Goal: Task Accomplishment & Management: Manage account settings

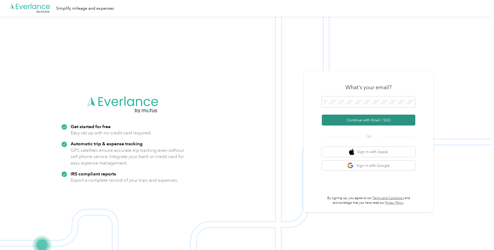
click at [348, 121] on button "Continue with Email / SSO" at bounding box center [368, 119] width 93 height 11
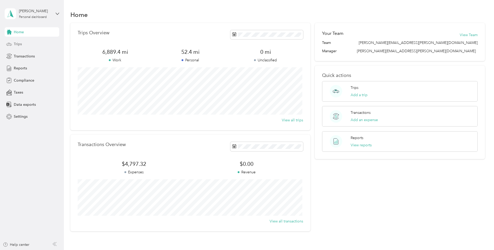
click at [17, 45] on span "Trips" at bounding box center [18, 43] width 8 height 5
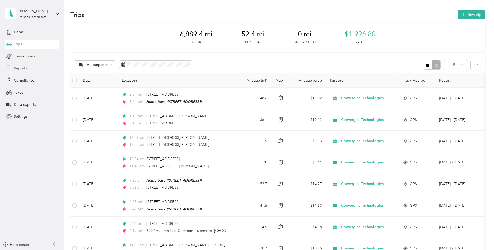
click at [19, 68] on span "Reports" at bounding box center [20, 67] width 13 height 5
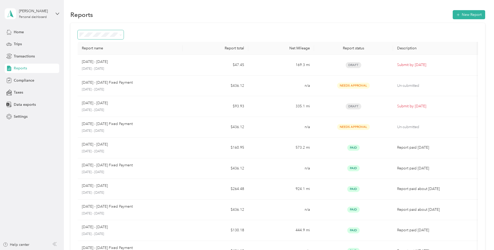
click at [120, 34] on icon at bounding box center [120, 35] width 2 height 2
click at [140, 29] on div "Report name Report total Net Mileage Report status Description [DATE] - [DATE] …" at bounding box center [277, 153] width 415 height 260
click at [21, 58] on span "Transactions" at bounding box center [24, 55] width 21 height 5
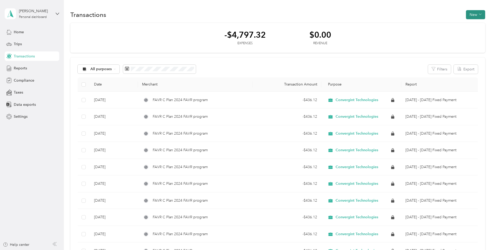
click at [479, 14] on icon "button" at bounding box center [480, 14] width 3 height 3
click at [380, 13] on div "Transactions New" at bounding box center [277, 14] width 415 height 11
click at [18, 43] on span "Trips" at bounding box center [18, 43] width 8 height 5
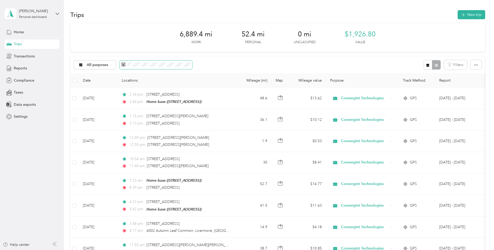
click at [122, 64] on rect at bounding box center [122, 64] width 1 height 1
click at [121, 64] on span at bounding box center [155, 64] width 73 height 9
click at [19, 32] on span "Home" at bounding box center [19, 31] width 10 height 5
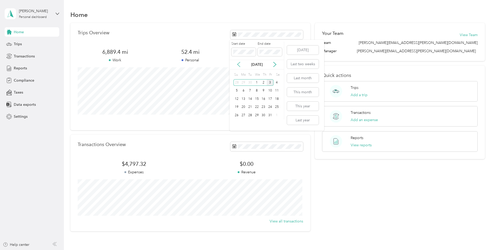
click at [238, 64] on icon at bounding box center [238, 64] width 5 height 5
click at [244, 83] on div "1" at bounding box center [243, 82] width 7 height 6
click at [250, 116] on div "30" at bounding box center [250, 115] width 7 height 6
click at [288, 120] on button "View all trips" at bounding box center [292, 119] width 21 height 5
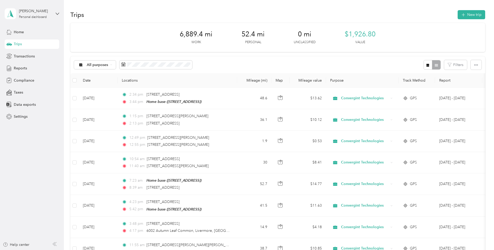
click at [373, 65] on div "All purposes Filters" at bounding box center [277, 64] width 415 height 17
click at [475, 65] on icon "button" at bounding box center [476, 64] width 4 height 1
click at [393, 64] on div "All purposes Filters" at bounding box center [277, 64] width 415 height 17
click at [436, 65] on div at bounding box center [431, 65] width 17 height 10
click at [433, 65] on div at bounding box center [431, 65] width 17 height 10
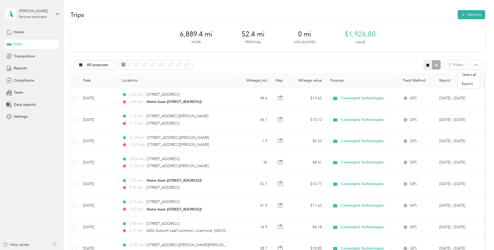
click at [426, 64] on icon "button" at bounding box center [427, 65] width 3 height 3
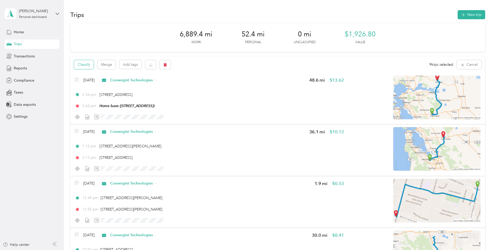
click at [86, 65] on button "Classify" at bounding box center [84, 64] width 20 height 9
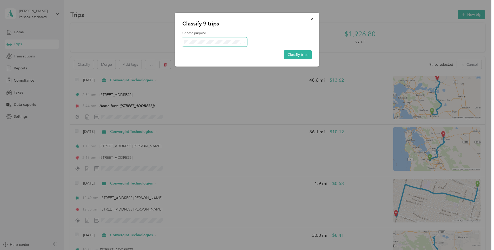
click at [245, 42] on icon at bounding box center [244, 42] width 2 height 2
click at [226, 52] on li "Convergint Technologies" at bounding box center [214, 50] width 65 height 9
click at [296, 54] on button "Classify trips" at bounding box center [298, 54] width 28 height 9
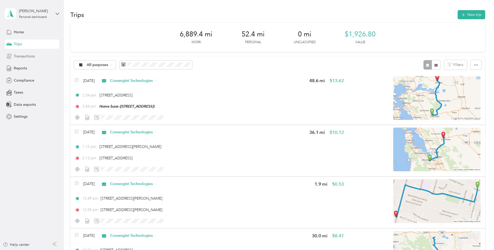
click at [21, 57] on span "Transactions" at bounding box center [24, 55] width 21 height 5
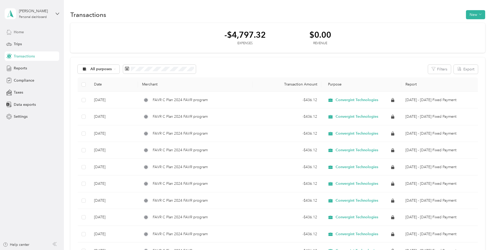
click at [17, 33] on span "Home" at bounding box center [19, 31] width 10 height 5
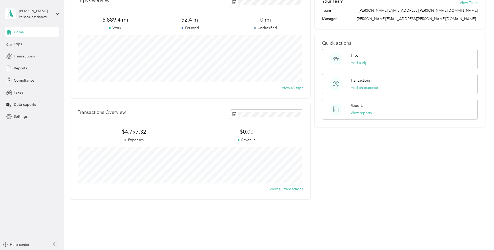
scroll to position [35, 0]
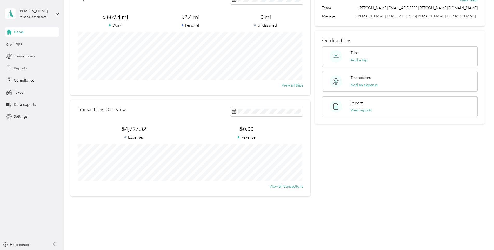
click at [10, 69] on icon at bounding box center [9, 68] width 6 height 6
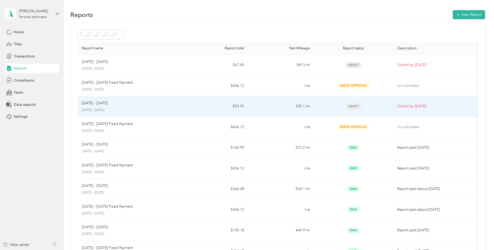
click at [91, 109] on p "[DATE] - [DATE]" at bounding box center [130, 110] width 97 height 5
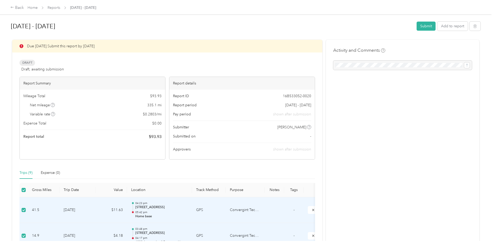
click at [401, 98] on div "Activity and Comments" at bounding box center [402, 243] width 153 height 407
drag, startPoint x: 425, startPoint y: 27, endPoint x: 383, endPoint y: 203, distance: 180.3
click at [383, 203] on div "[DATE] - [DATE] Submit Add to report Due [DATE]. Submit this report by [DATE] D…" at bounding box center [245, 232] width 470 height 428
click at [425, 26] on button "Submit" at bounding box center [425, 26] width 19 height 9
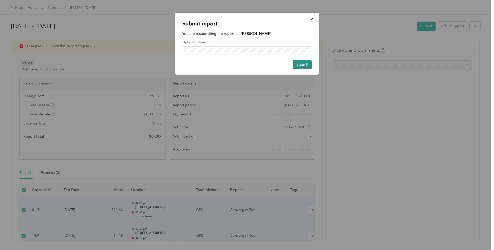
click at [304, 65] on button "Submit" at bounding box center [302, 64] width 19 height 9
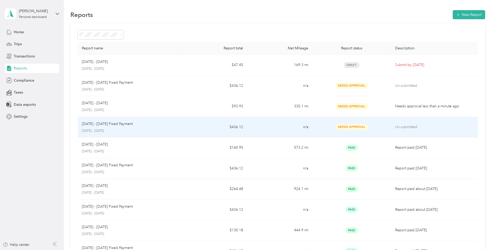
click at [114, 125] on p "[DATE] - [DATE] Fixed Payment" at bounding box center [107, 124] width 51 height 6
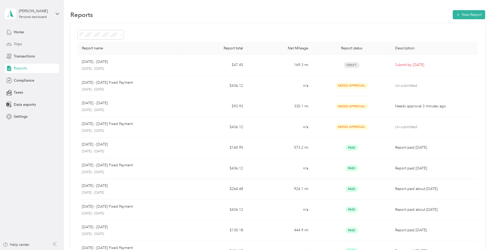
click at [17, 44] on span "Trips" at bounding box center [18, 43] width 8 height 5
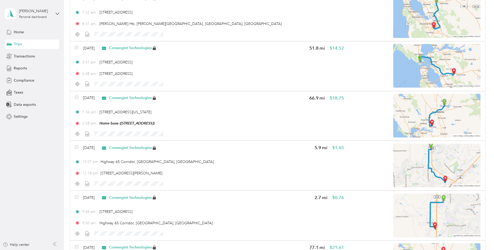
scroll to position [568, 0]
